Goal: Transaction & Acquisition: Purchase product/service

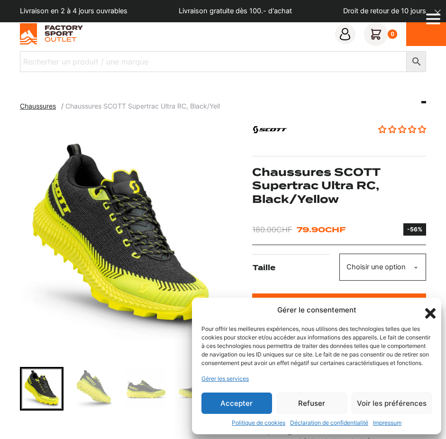
click at [254, 413] on div "Gérer le consentement Pour offrir les meilleures expériences, nous utilisons de…" at bounding box center [316, 365] width 249 height 137
click at [244, 406] on button "Accepter" at bounding box center [236, 402] width 71 height 21
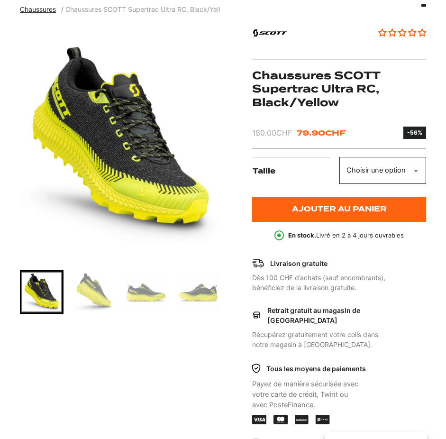
scroll to position [145, 0]
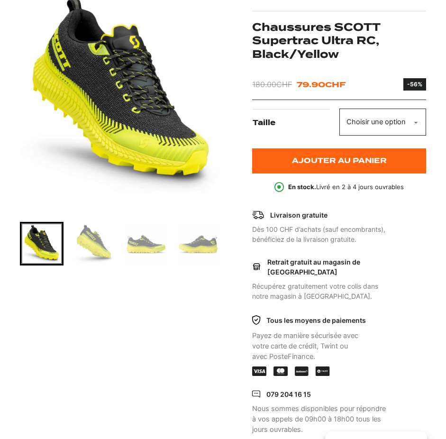
click at [96, 235] on img "Go to slide 2" at bounding box center [93, 243] width 41 height 41
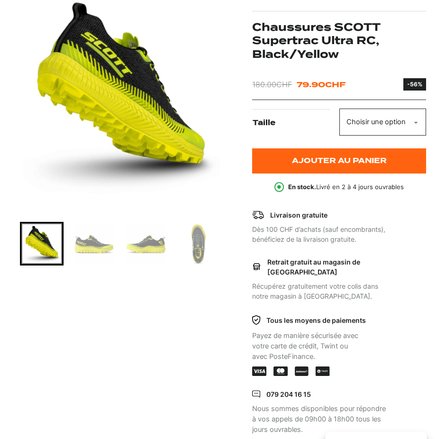
click at [131, 240] on img "Go to slide 4" at bounding box center [146, 243] width 41 height 41
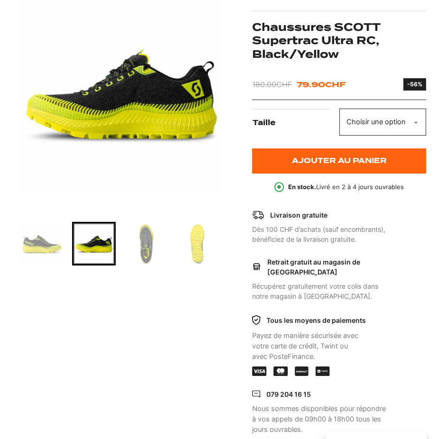
click at [156, 248] on img "Go to slide 5" at bounding box center [146, 243] width 41 height 41
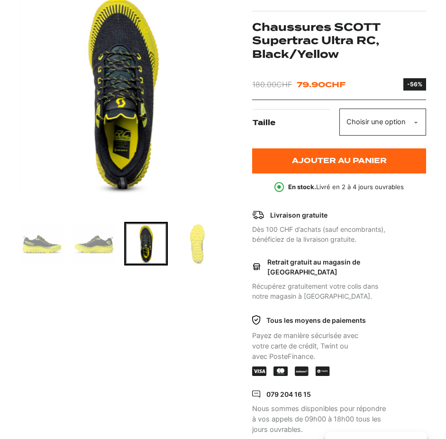
click at [188, 248] on img "Go to slide 6" at bounding box center [198, 243] width 41 height 41
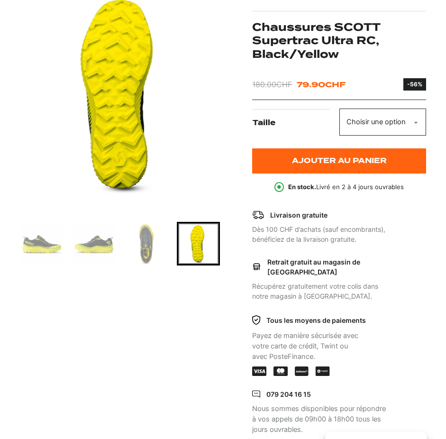
click at [339, 108] on select "Choisir une option 40 42.5 44.5 45 45.5" at bounding box center [382, 121] width 87 height 27
click at [406, 117] on select "Choisir une option 40 42.5 44.5 45 45.5" at bounding box center [382, 121] width 87 height 27
click at [150, 250] on img "Go to slide 5" at bounding box center [146, 243] width 41 height 41
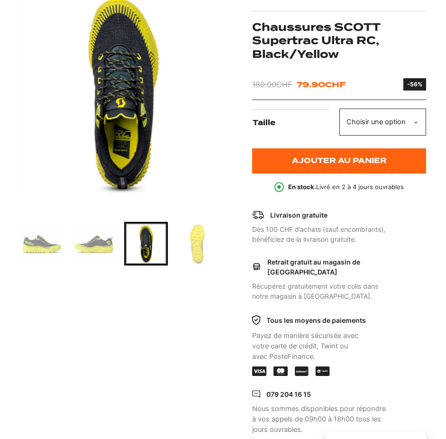
click at [101, 250] on img "Go to slide 4" at bounding box center [93, 243] width 41 height 41
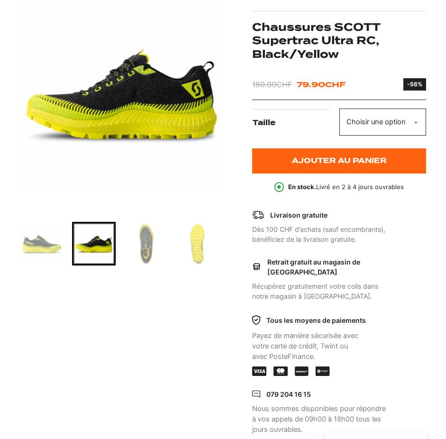
click at [46, 252] on img "Go to slide 3" at bounding box center [41, 243] width 41 height 41
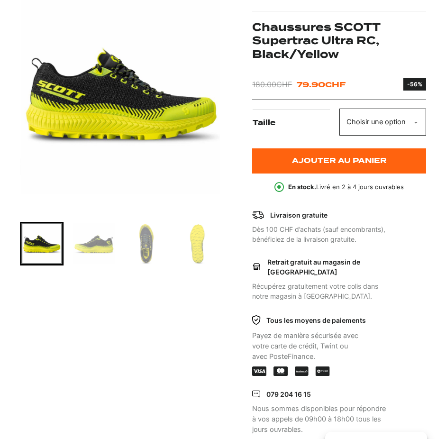
click at [106, 252] on img "Go to slide 4" at bounding box center [93, 243] width 41 height 41
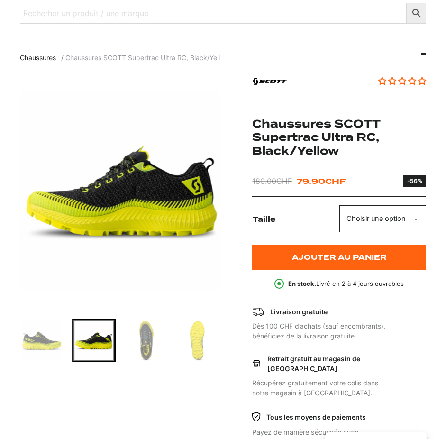
scroll to position [0, 0]
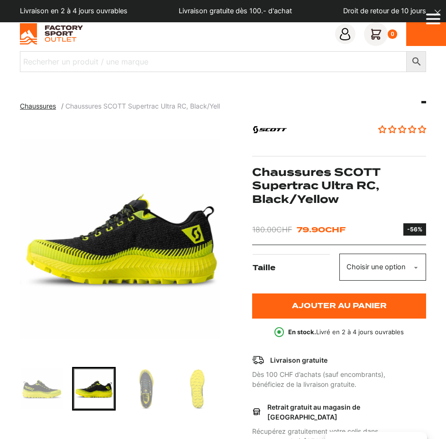
click at [72, 35] on img at bounding box center [51, 33] width 63 height 21
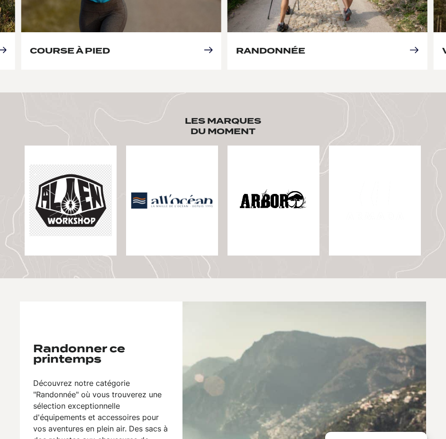
scroll to position [435, 0]
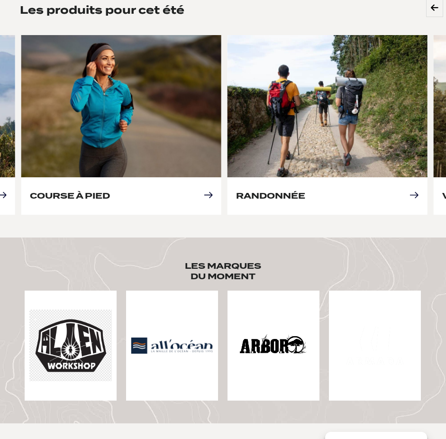
click at [88, 327] on img at bounding box center [70, 345] width 82 height 72
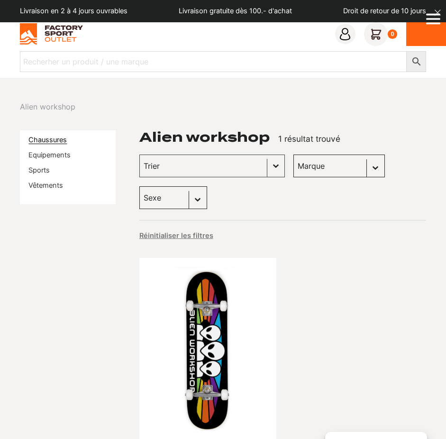
click at [43, 144] on link "Chaussures" at bounding box center [47, 139] width 38 height 9
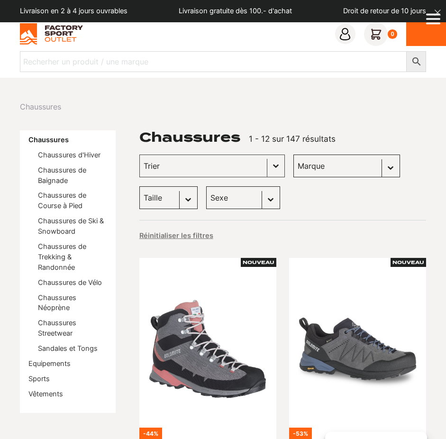
click at [206, 186] on select "Sexe Hommes (88) Femmes (72) Enfants (5)" at bounding box center [243, 197] width 74 height 23
select select "hommes"
click option "Hommes (88)" at bounding box center [0, 0] width 0 height 0
select select "hommes"
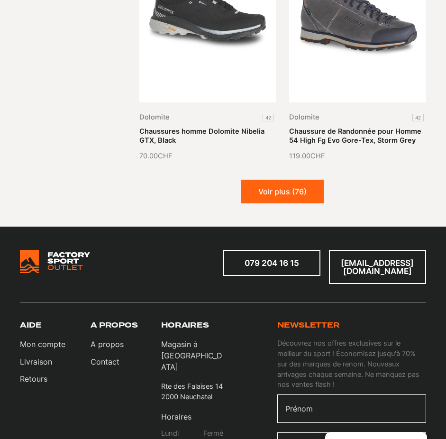
scroll to position [1691, 0]
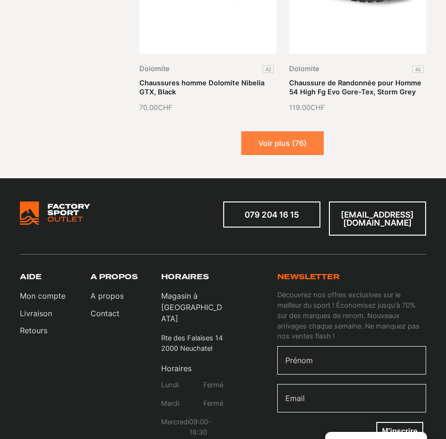
click at [276, 141] on button "Voir plus (76)" at bounding box center [282, 143] width 82 height 24
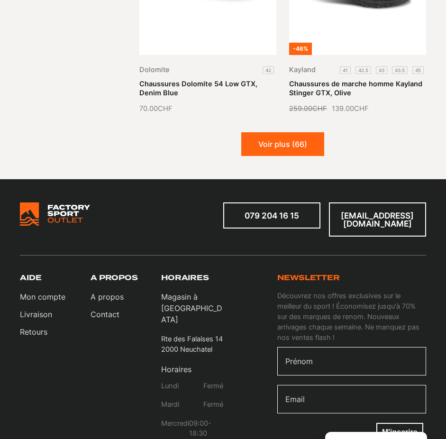
scroll to position [3044, 0]
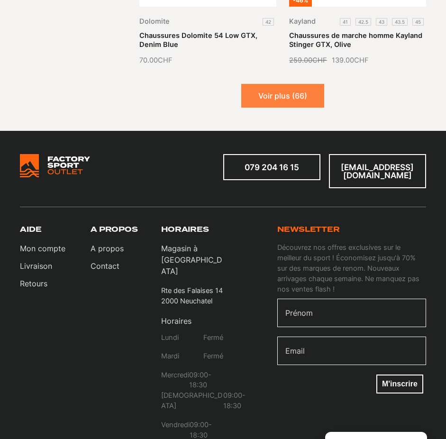
click at [287, 84] on button "Voir plus (66)" at bounding box center [282, 96] width 83 height 24
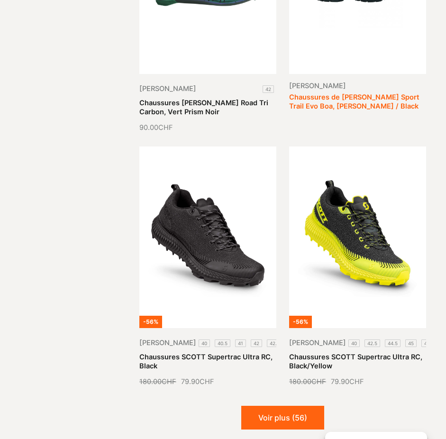
scroll to position [4058, 0]
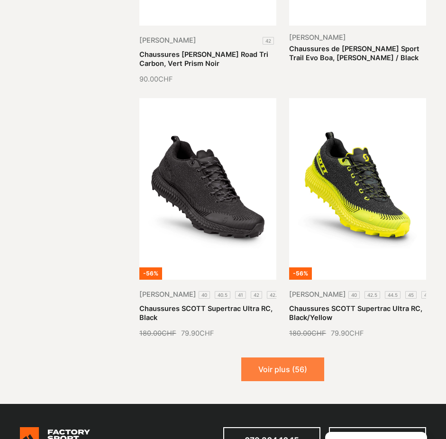
click at [304, 357] on button "Voir plus (56)" at bounding box center [282, 369] width 83 height 24
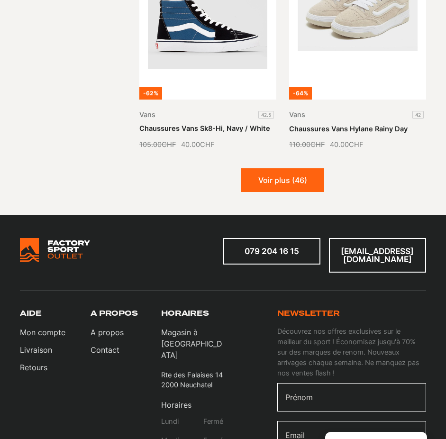
scroll to position [5556, 0]
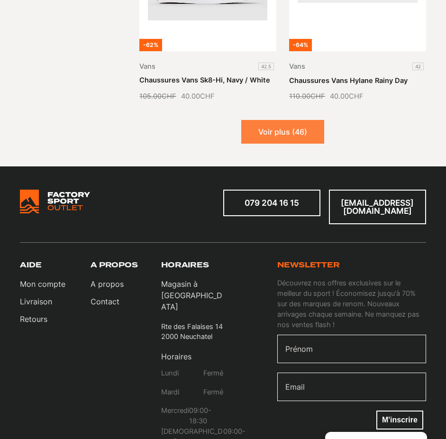
click at [274, 120] on button "Voir plus (46)" at bounding box center [282, 132] width 83 height 24
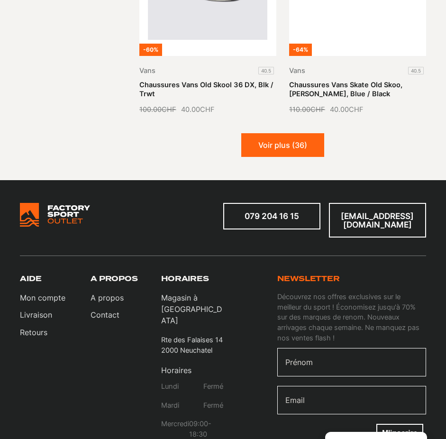
scroll to position [6860, 0]
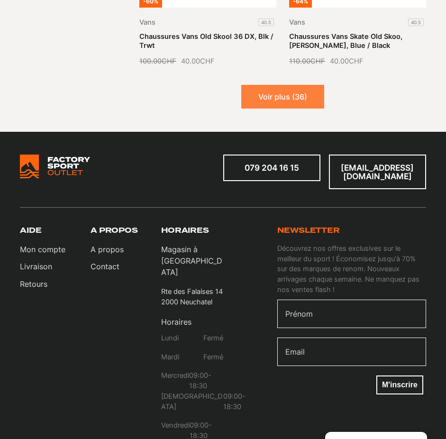
click at [282, 85] on button "Voir plus (36)" at bounding box center [282, 97] width 83 height 24
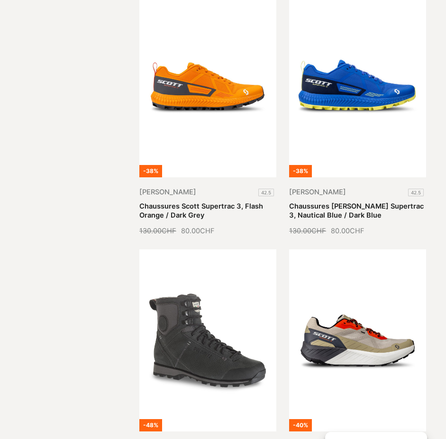
scroll to position [7247, 0]
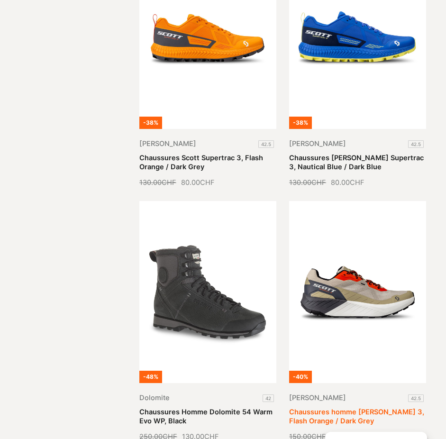
click at [335, 407] on link "Chaussures homme Scott Kinabalu 3, Flash Orange / Dark Grey" at bounding box center [356, 416] width 135 height 18
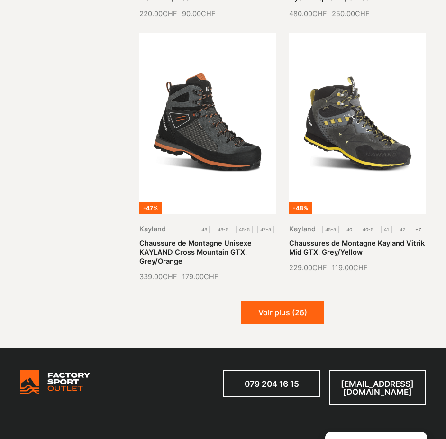
scroll to position [8116, 0]
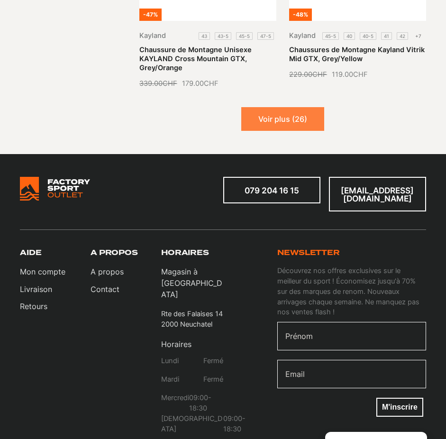
click at [305, 107] on button "Voir plus (26)" at bounding box center [282, 119] width 83 height 24
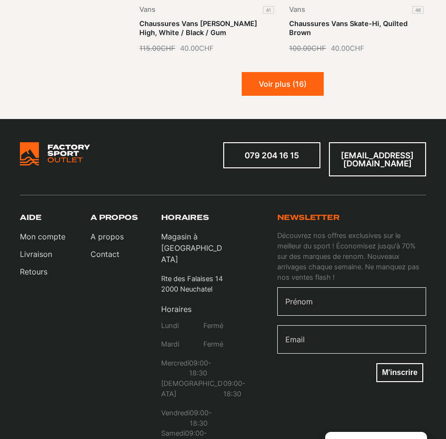
scroll to position [9372, 0]
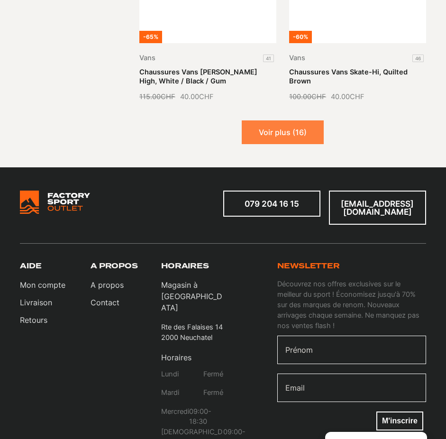
click at [301, 120] on button "Voir plus (16)" at bounding box center [283, 132] width 82 height 24
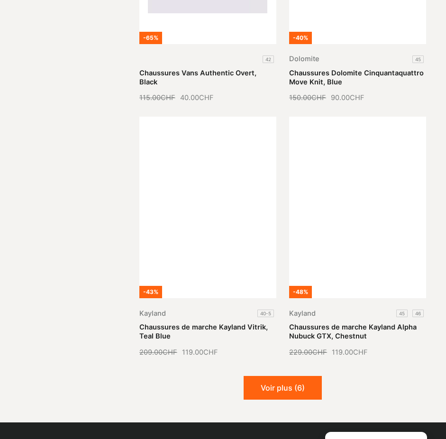
scroll to position [10435, 0]
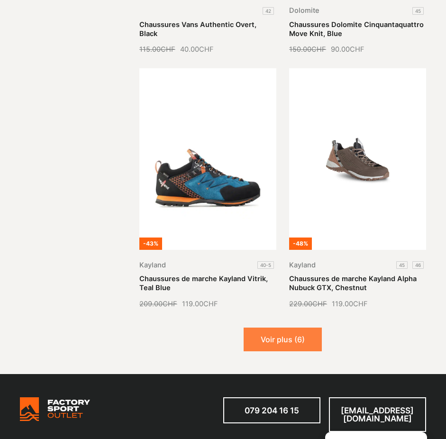
click at [305, 327] on button "Voir plus (6)" at bounding box center [282, 339] width 78 height 24
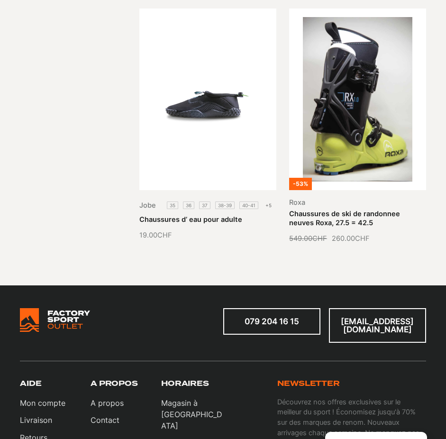
scroll to position [11353, 0]
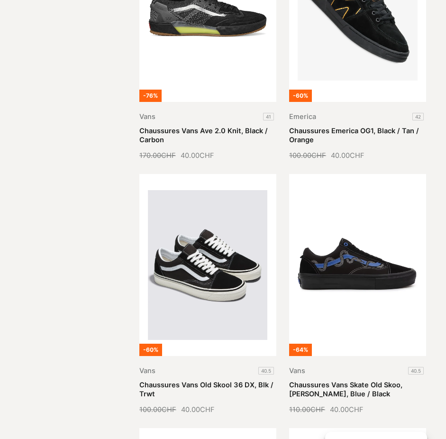
drag, startPoint x: 125, startPoint y: 267, endPoint x: 107, endPoint y: 121, distance: 146.9
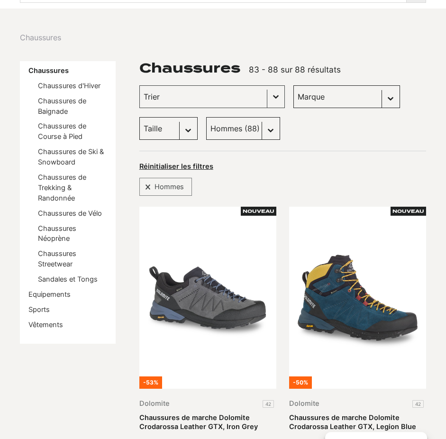
scroll to position [0, 0]
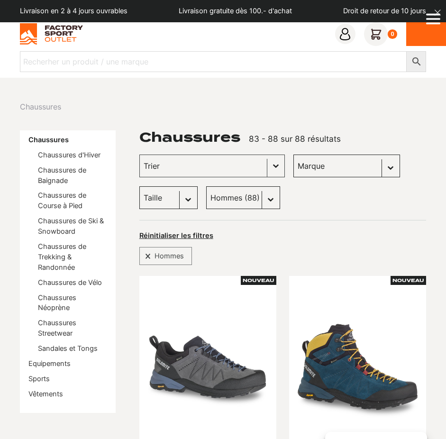
drag, startPoint x: 99, startPoint y: 138, endPoint x: 70, endPoint y: 9, distance: 132.5
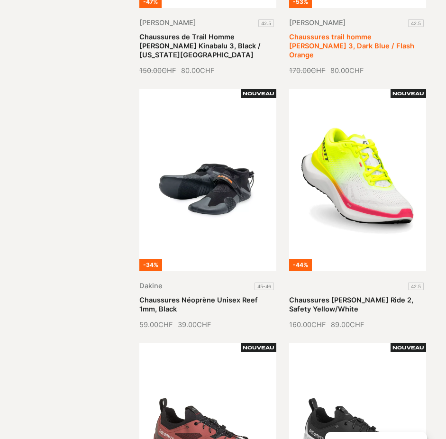
scroll to position [870, 0]
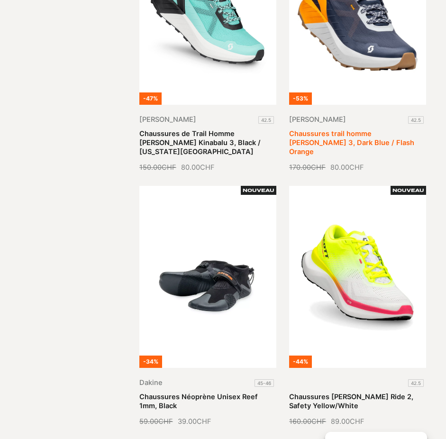
click at [324, 141] on link "Chaussures trail homme [PERSON_NAME] 3, Dark Blue / Flash Orange" at bounding box center [351, 142] width 125 height 27
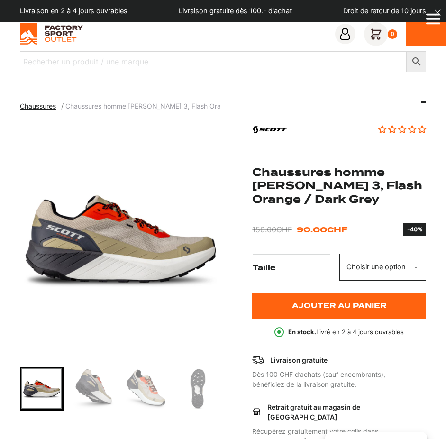
click at [339, 253] on select "Choisir une option 42.5" at bounding box center [382, 266] width 87 height 27
click at [405, 272] on select "Choisir une option 42.5" at bounding box center [382, 266] width 87 height 27
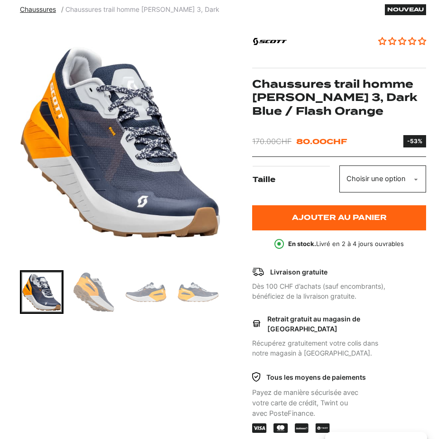
scroll to position [145, 0]
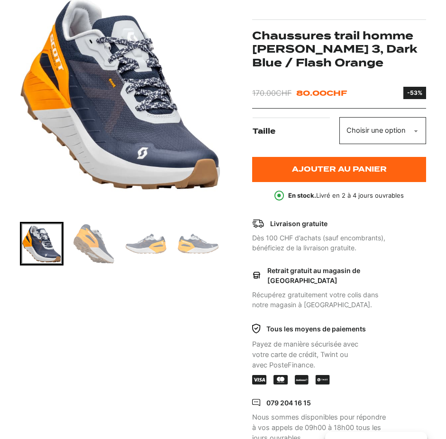
click at [339, 117] on select "Choisir une option 42.5" at bounding box center [382, 130] width 87 height 27
click at [353, 126] on select "Choisir une option 42.5" at bounding box center [382, 130] width 87 height 27
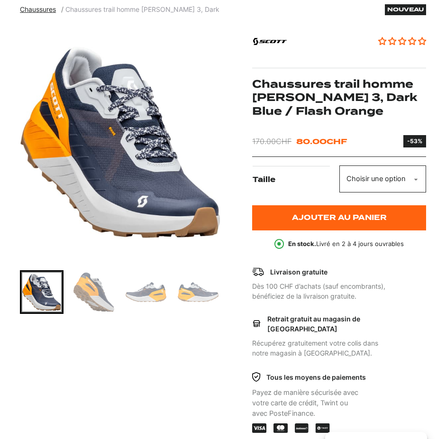
scroll to position [0, 0]
